Goal: Information Seeking & Learning: Learn about a topic

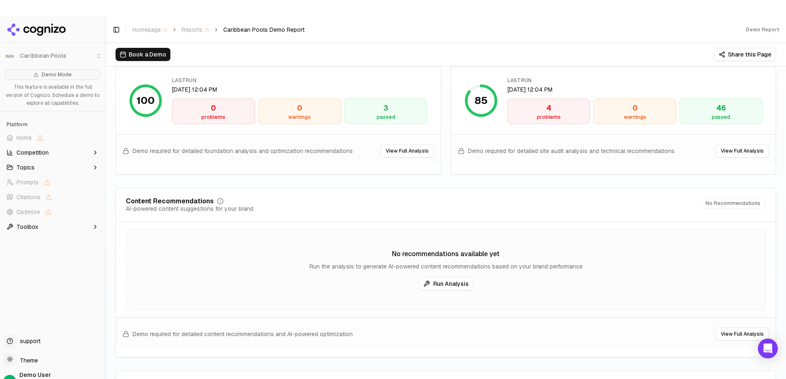
scroll to position [1197, 0]
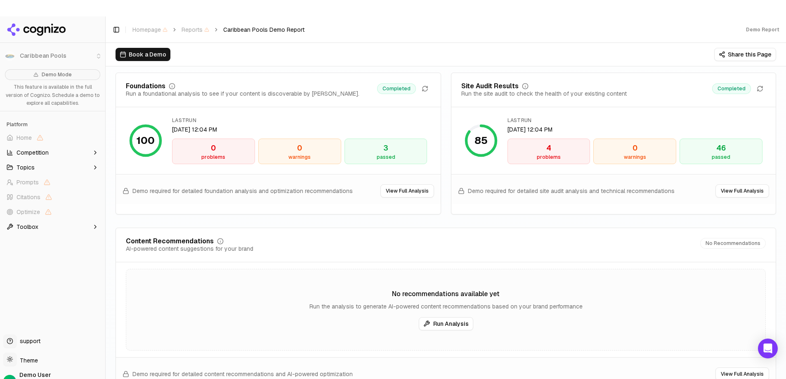
click at [543, 158] on div "problems" at bounding box center [549, 157] width 76 height 7
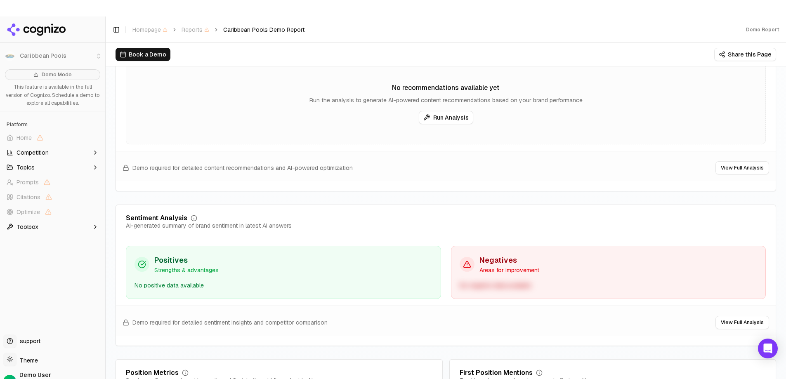
scroll to position [1444, 0]
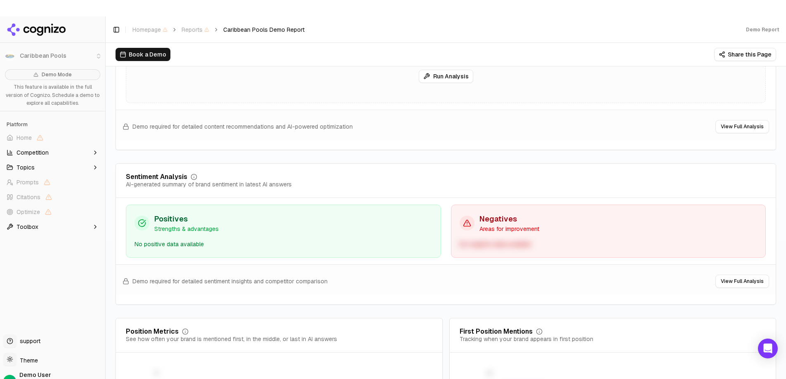
click at [513, 234] on div "Negatives Areas for improvement No negative data available" at bounding box center [608, 231] width 315 height 53
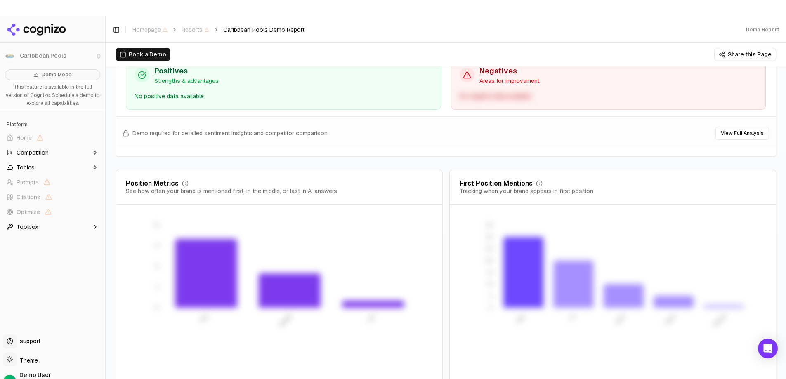
scroll to position [17, 0]
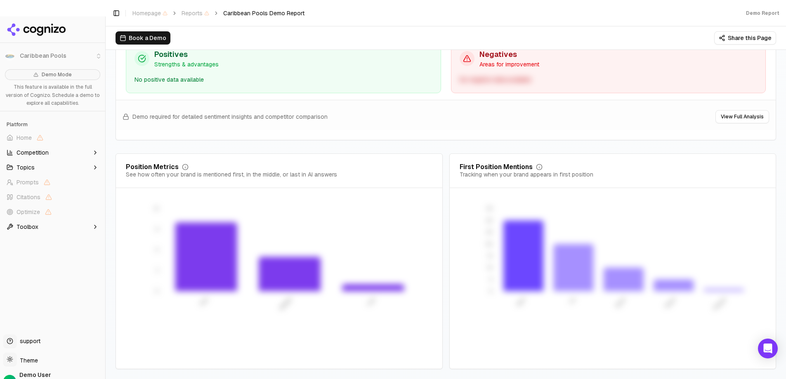
click at [33, 156] on span "Competition" at bounding box center [33, 153] width 32 height 8
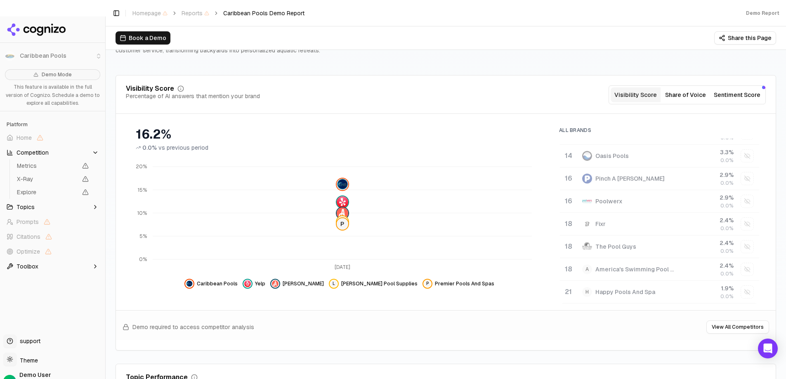
scroll to position [0, 0]
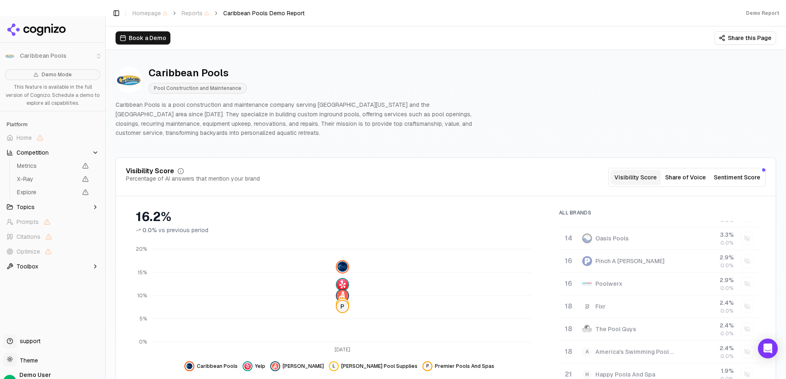
click at [30, 207] on span "Topics" at bounding box center [26, 207] width 18 height 8
click at [41, 152] on span "Competition" at bounding box center [33, 153] width 32 height 8
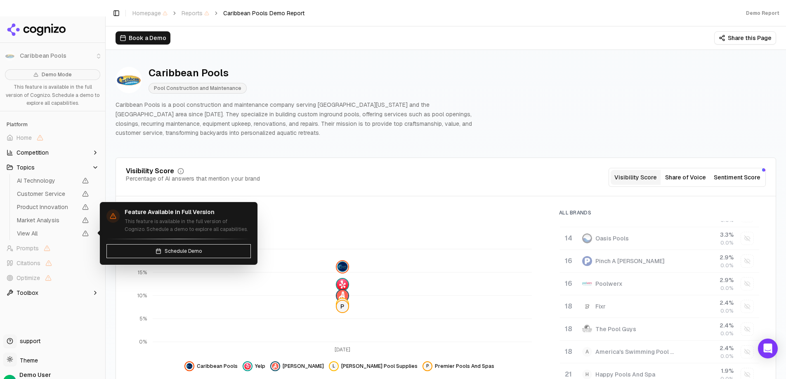
click at [32, 239] on span "View All" at bounding box center [53, 234] width 78 height 12
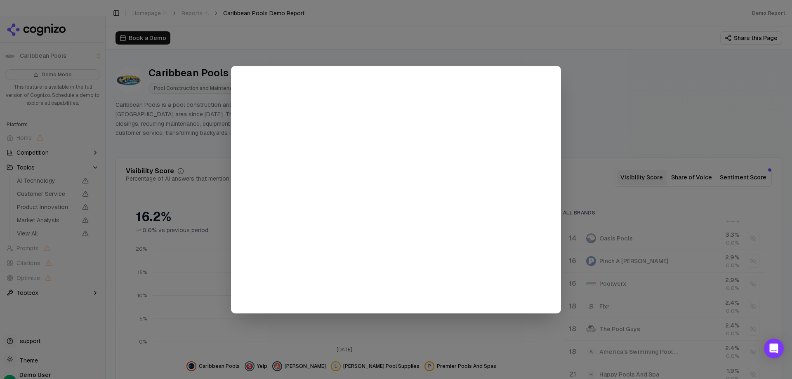
click at [611, 80] on div at bounding box center [396, 189] width 792 height 379
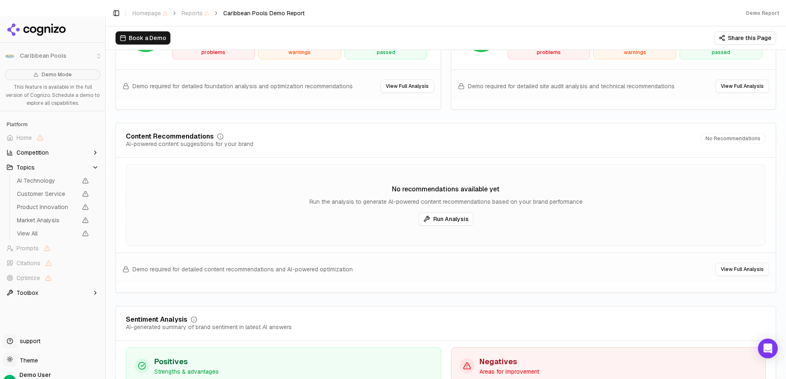
scroll to position [1262, 0]
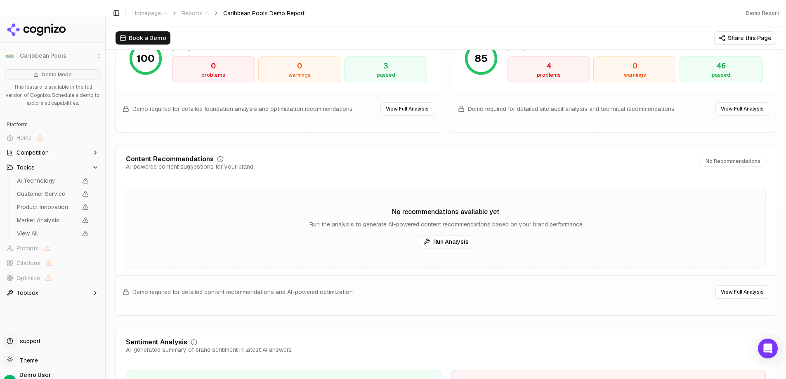
click at [397, 111] on button "View Full Analysis" at bounding box center [407, 108] width 54 height 13
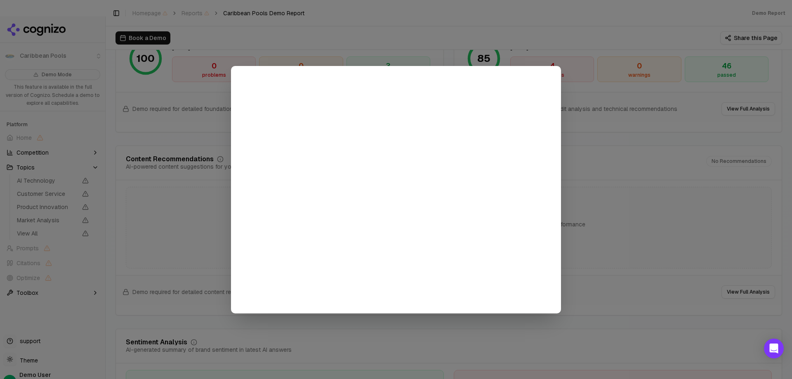
click at [637, 39] on div at bounding box center [396, 189] width 792 height 379
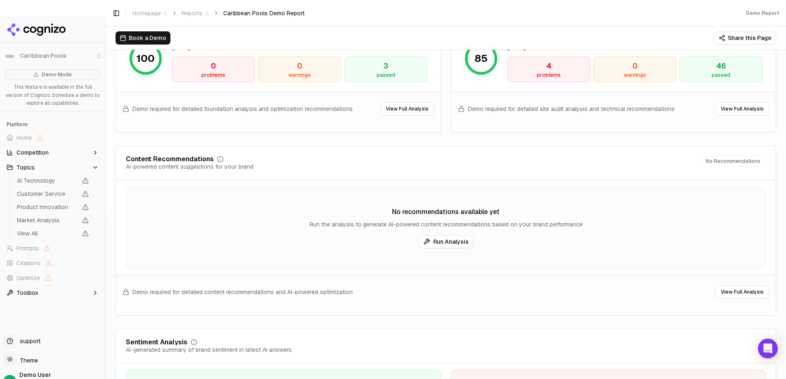
click at [405, 108] on button "View Full Analysis" at bounding box center [407, 108] width 54 height 13
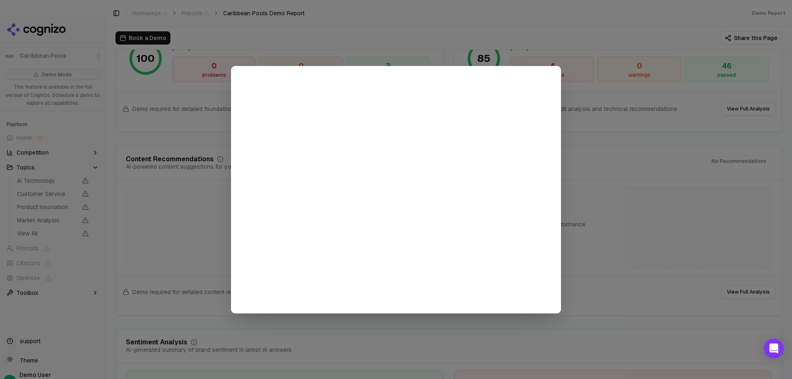
click at [667, 231] on div at bounding box center [396, 189] width 792 height 379
